Goal: Obtain resource: Download file/media

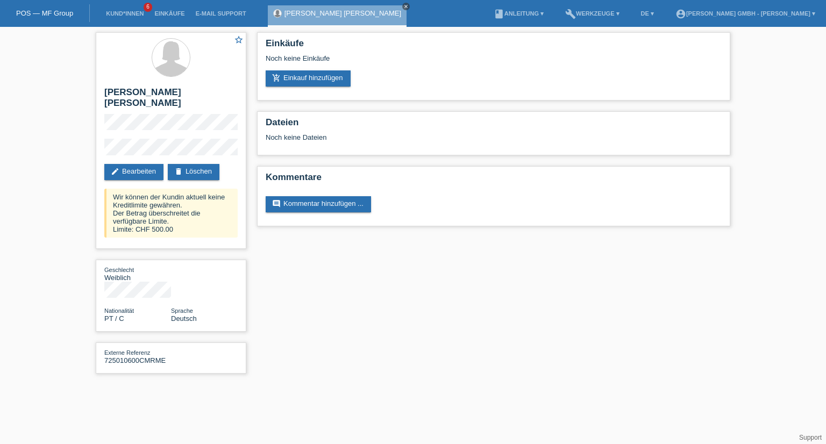
click at [409, 5] on icon "close" at bounding box center [405, 6] width 5 height 5
click at [129, 13] on link "Kund*innen" at bounding box center [125, 13] width 48 height 6
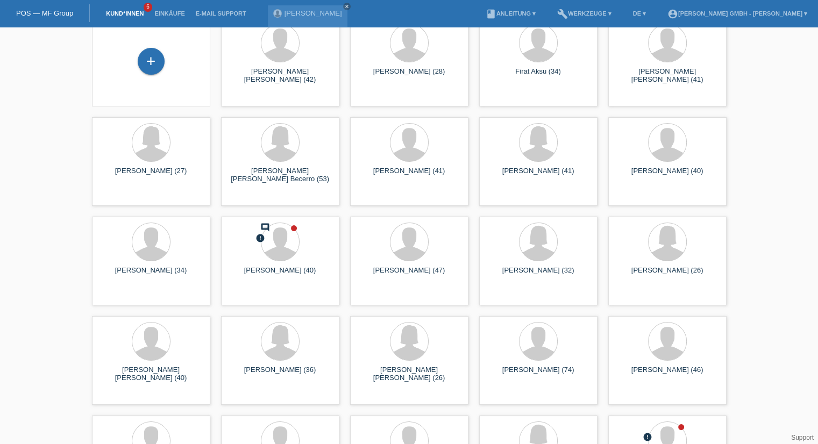
scroll to position [108, 0]
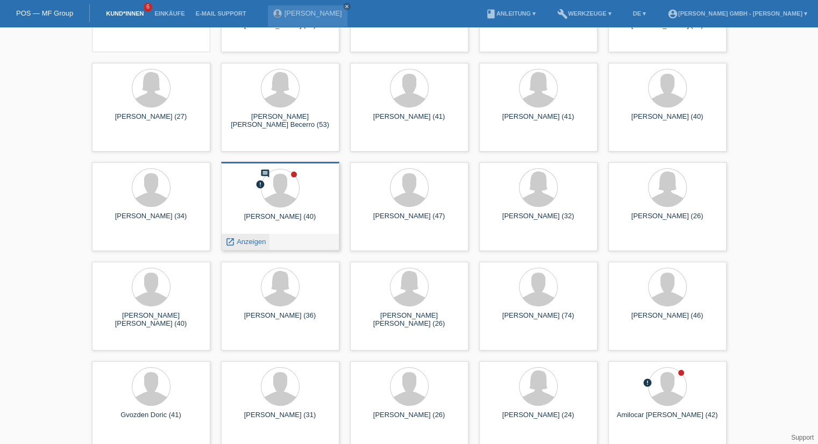
click at [254, 245] on span "Anzeigen" at bounding box center [251, 242] width 29 height 8
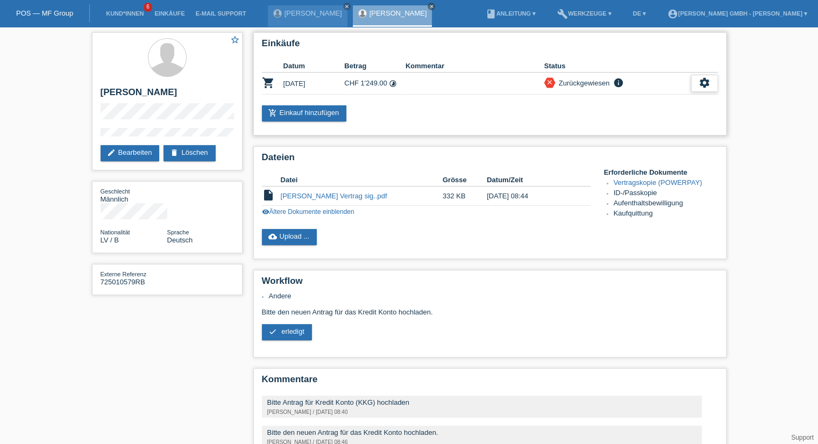
click at [702, 82] on icon "settings" at bounding box center [705, 83] width 12 height 12
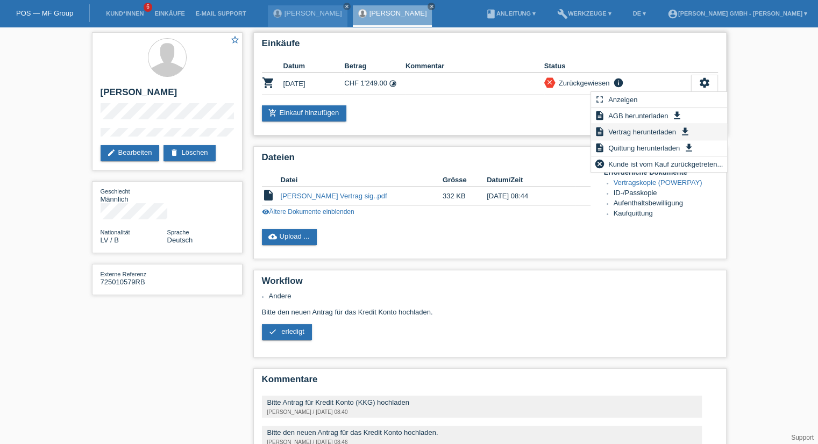
click at [658, 131] on span "Vertrag herunterladen" at bounding box center [642, 131] width 71 height 13
